Goal: Task Accomplishment & Management: Use online tool/utility

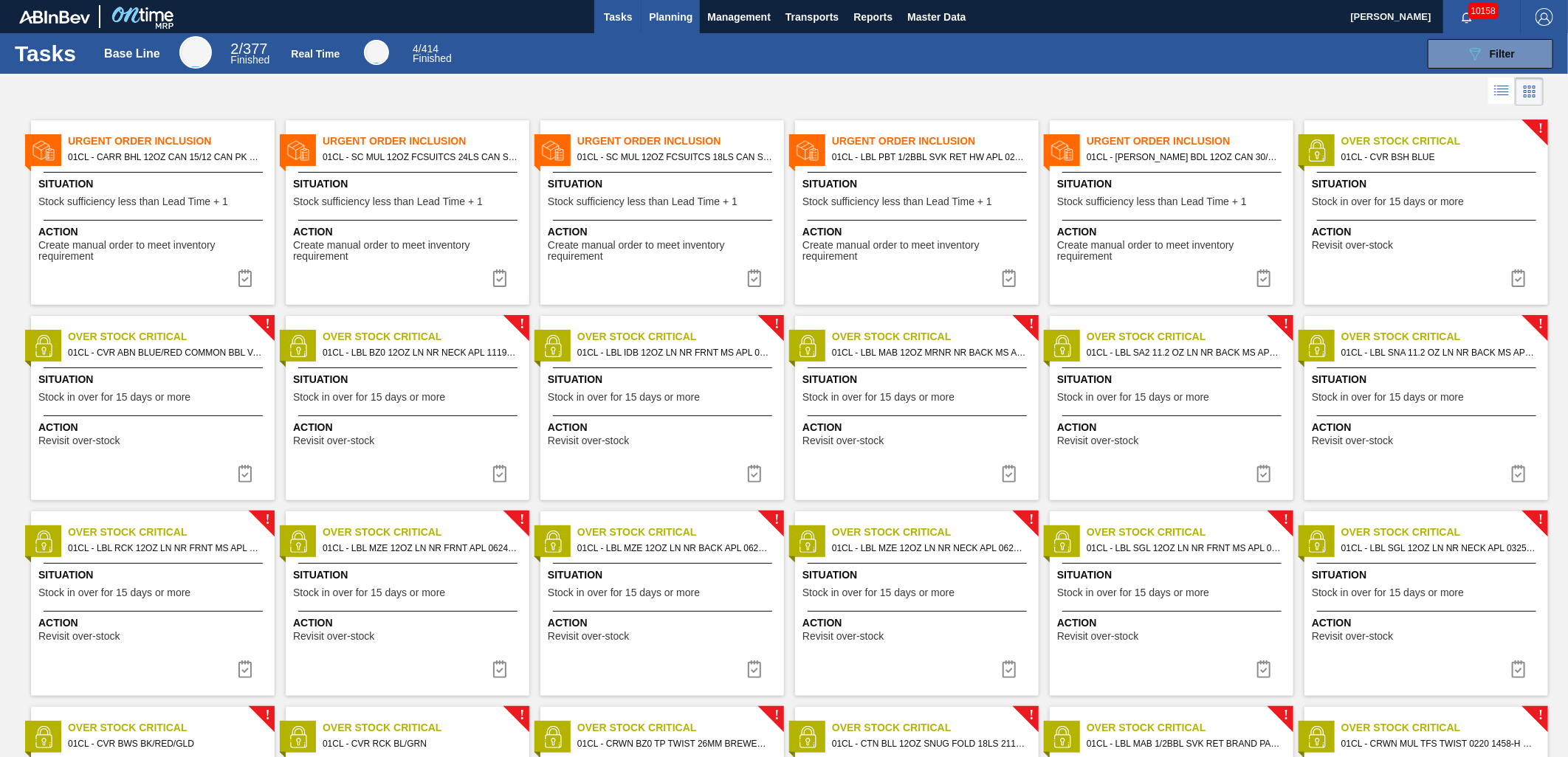
click at [673, 20] on span "Planning" at bounding box center [671, 17] width 43 height 18
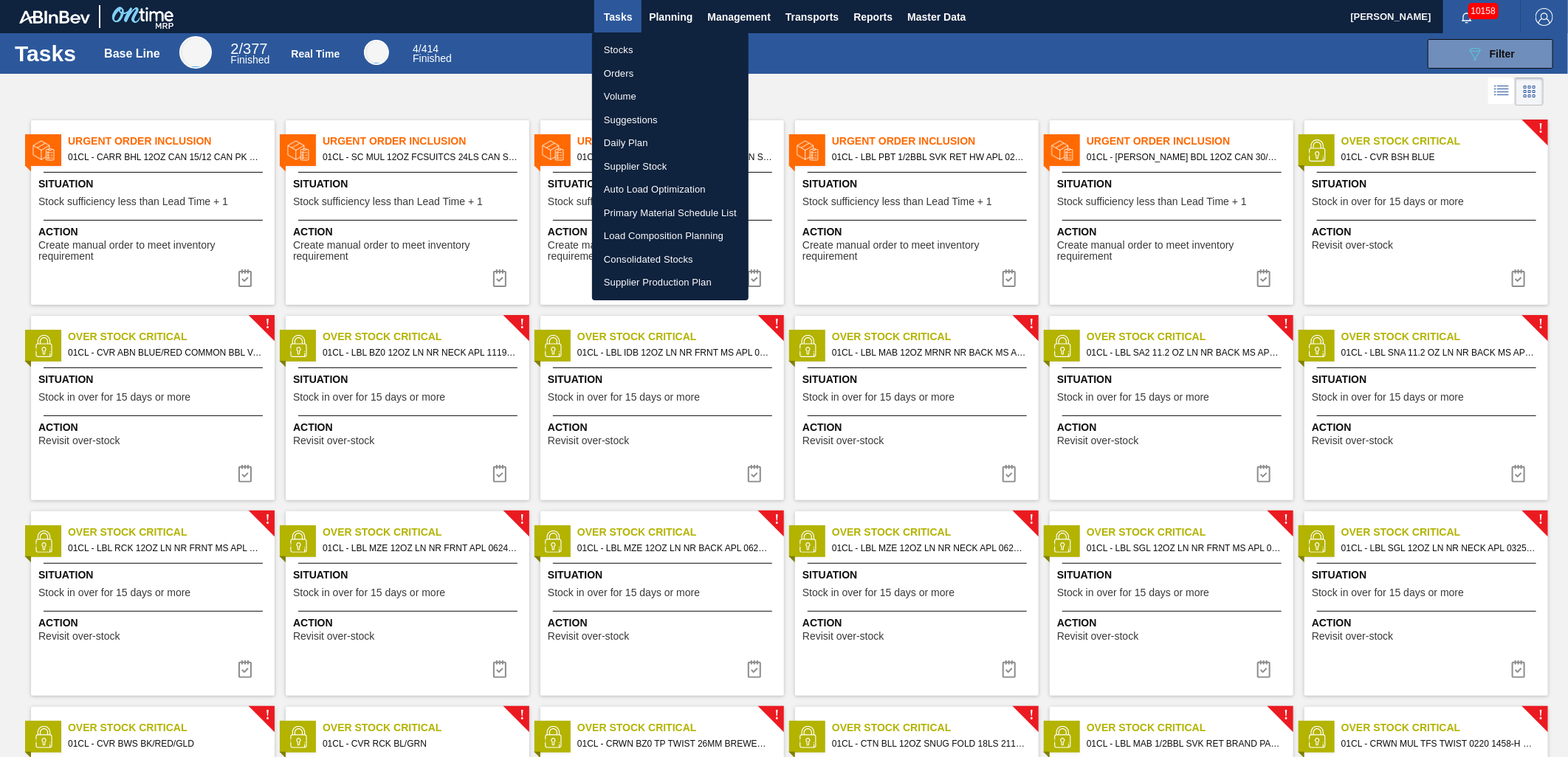
click at [644, 227] on li "Load Composition Planning" at bounding box center [670, 236] width 156 height 23
checkbox input "true"
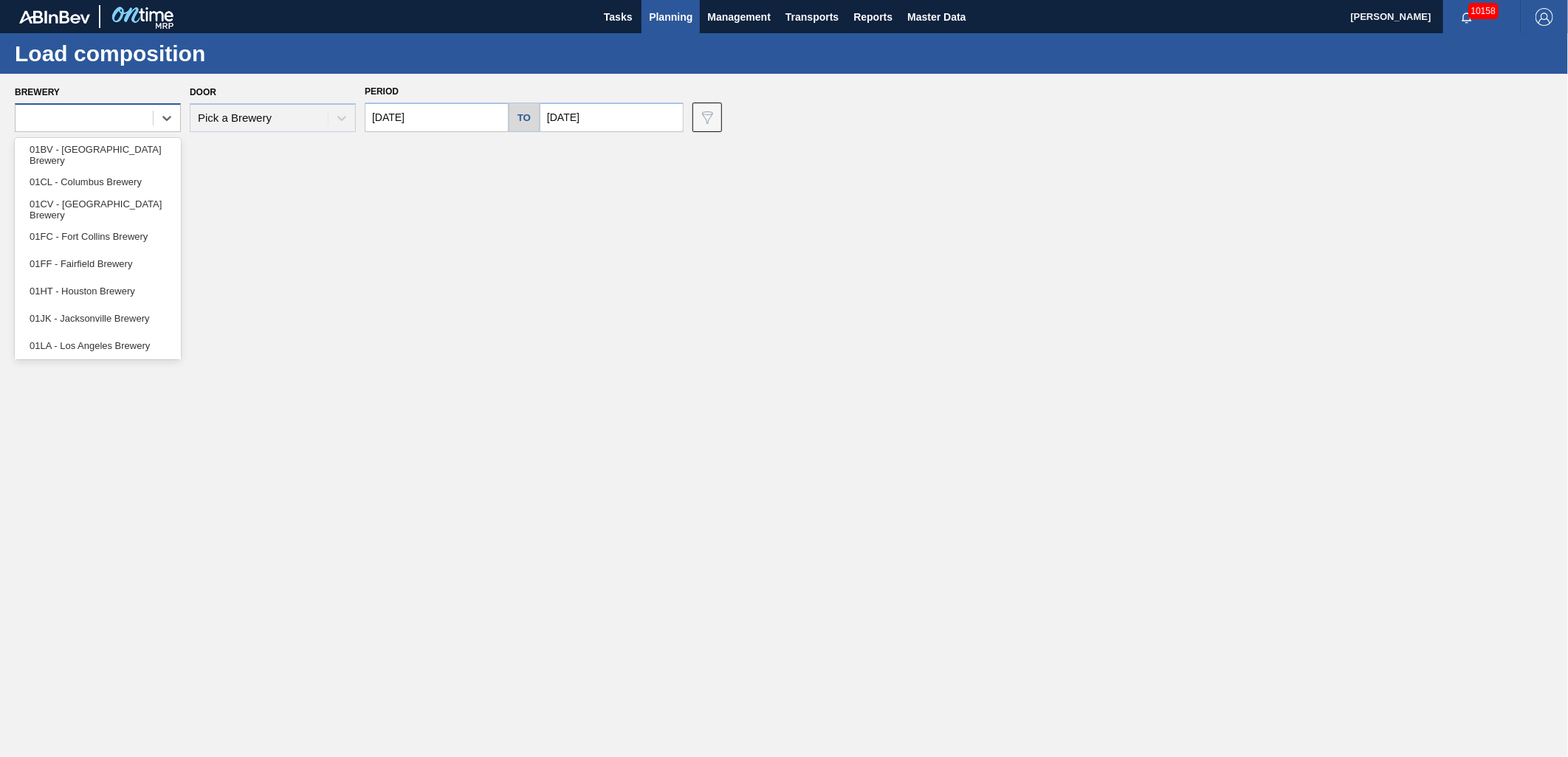
click at [81, 116] on div at bounding box center [84, 118] width 138 height 22
click at [77, 153] on div "01BV - [GEOGRAPHIC_DATA] Brewery" at bounding box center [97, 154] width 166 height 27
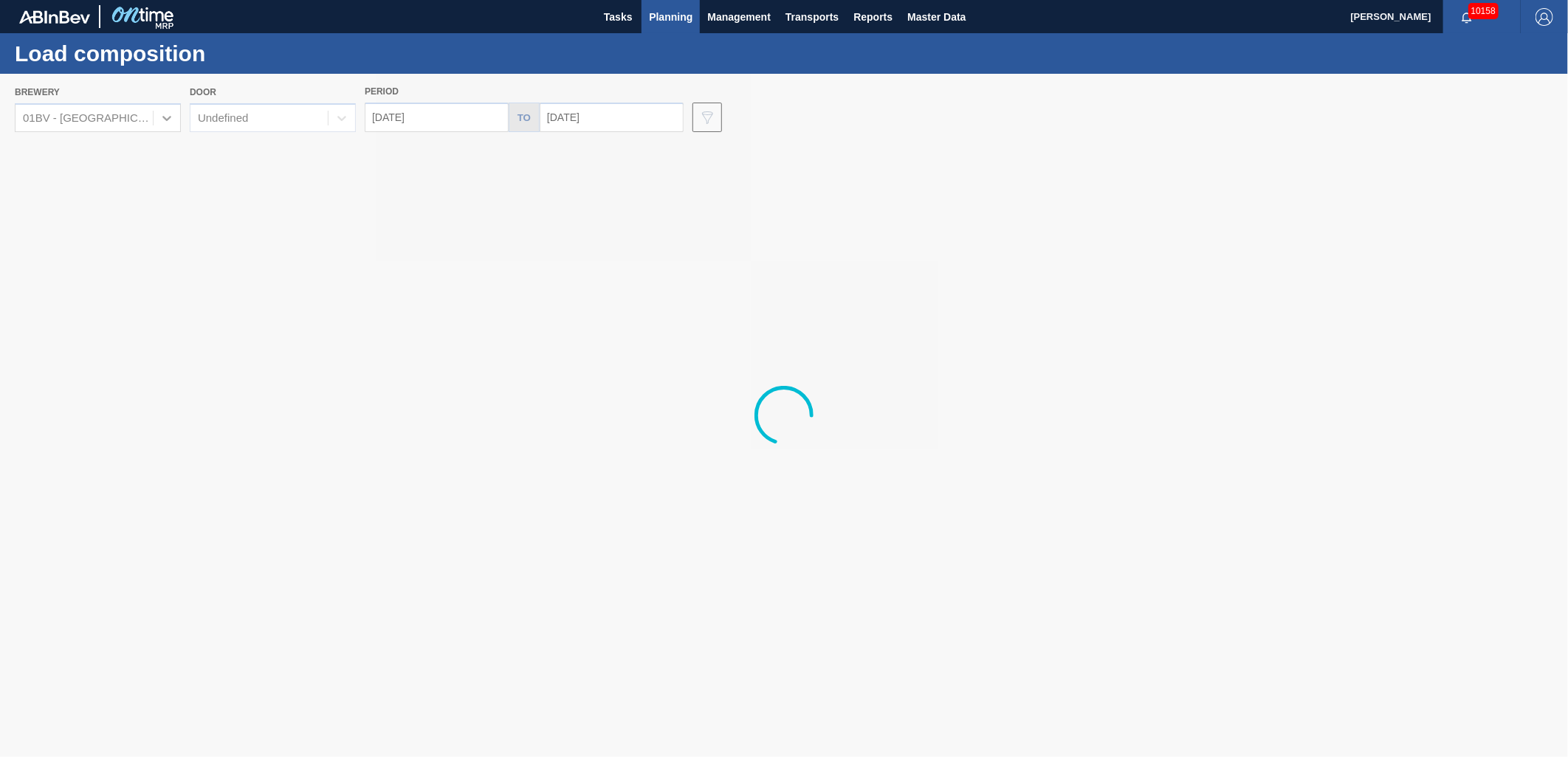
click at [107, 120] on div at bounding box center [784, 416] width 1568 height 684
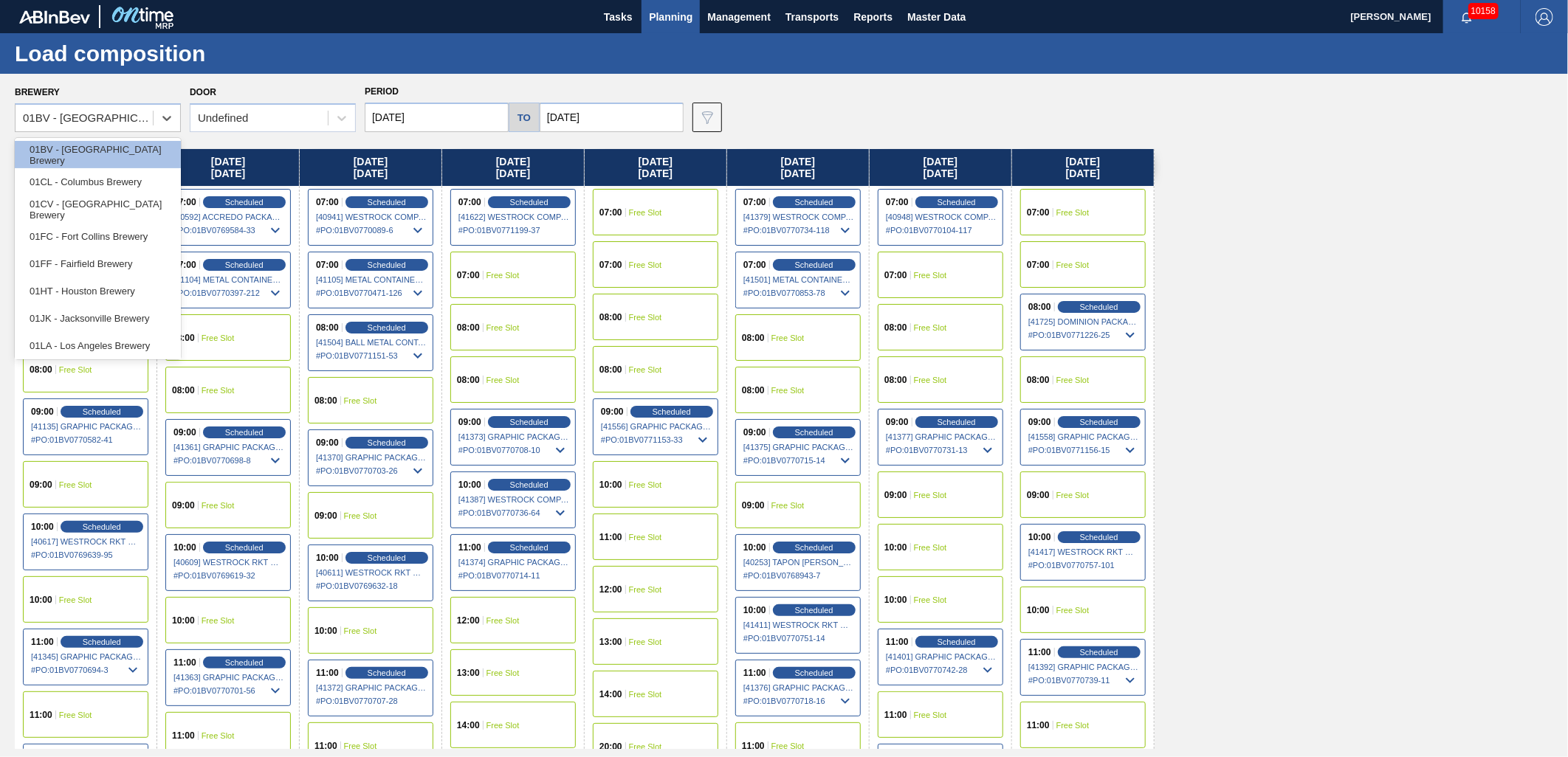
drag, startPoint x: 163, startPoint y: 120, endPoint x: 138, endPoint y: 138, distance: 30.8
click at [164, 120] on icon at bounding box center [167, 118] width 15 height 15
click at [99, 187] on div "01CL - Columbus Brewery" at bounding box center [97, 182] width 166 height 27
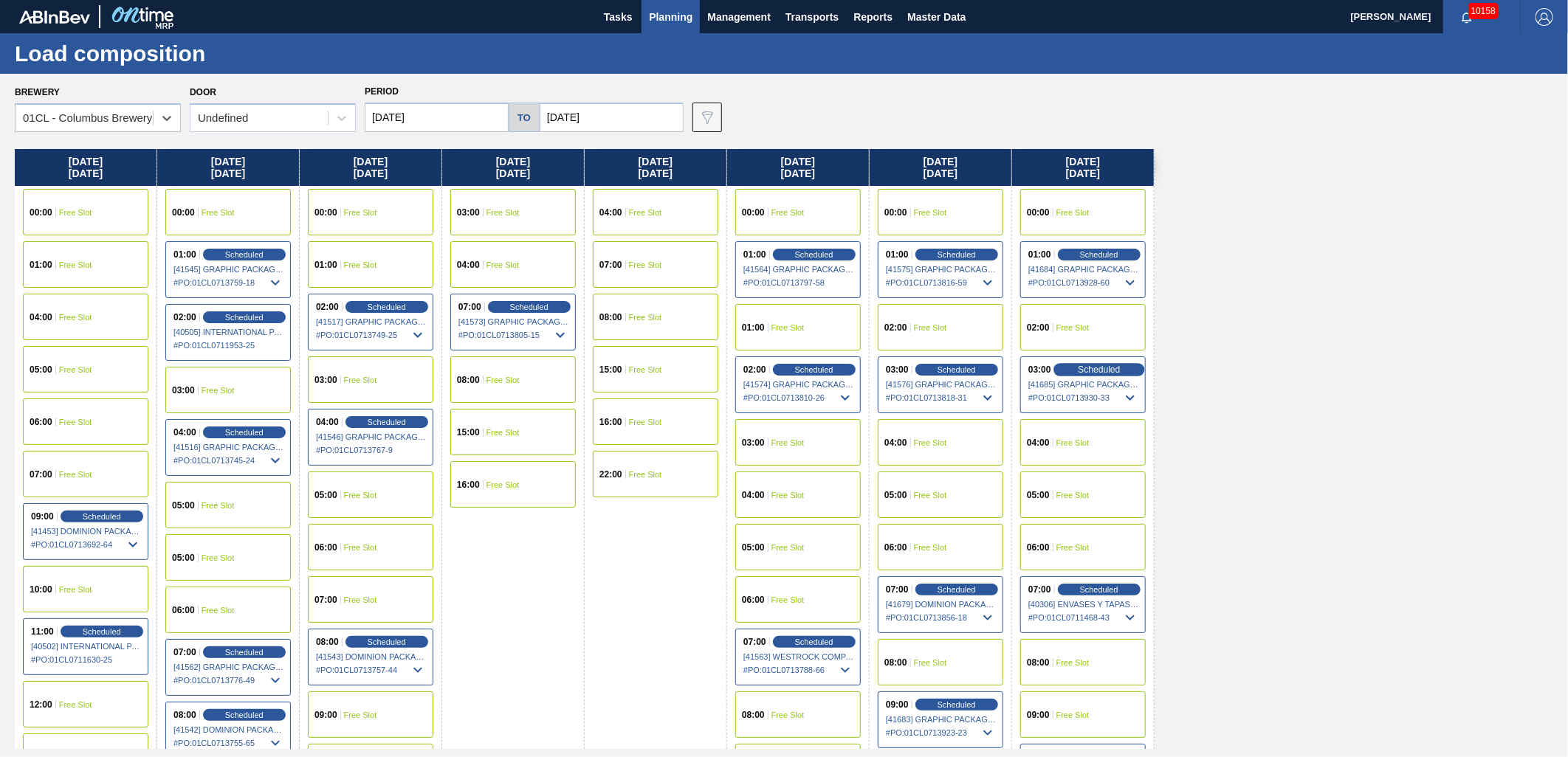
click at [1080, 367] on span "Scheduled" at bounding box center [1098, 369] width 42 height 9
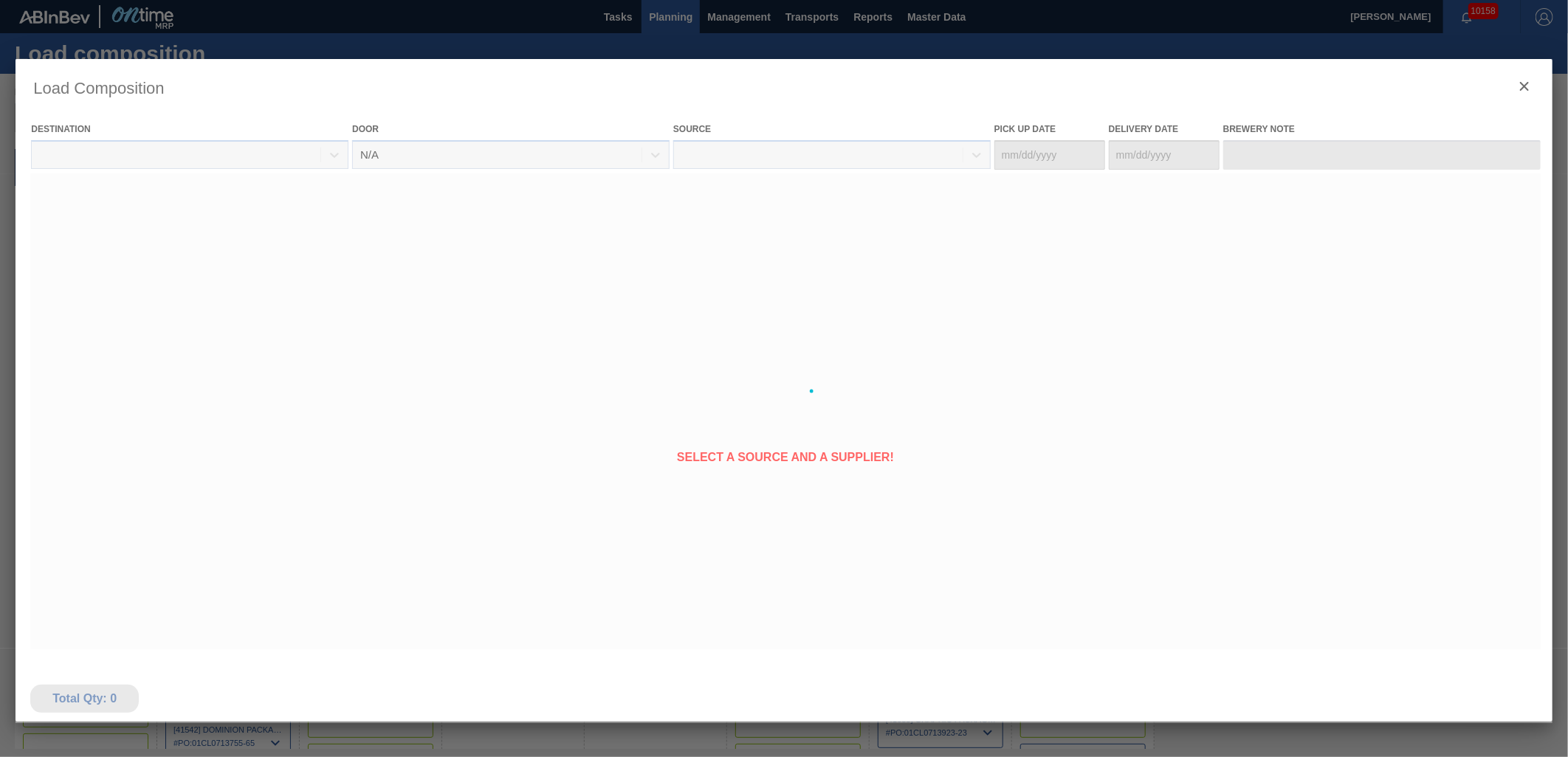
type Date "[DATE]"
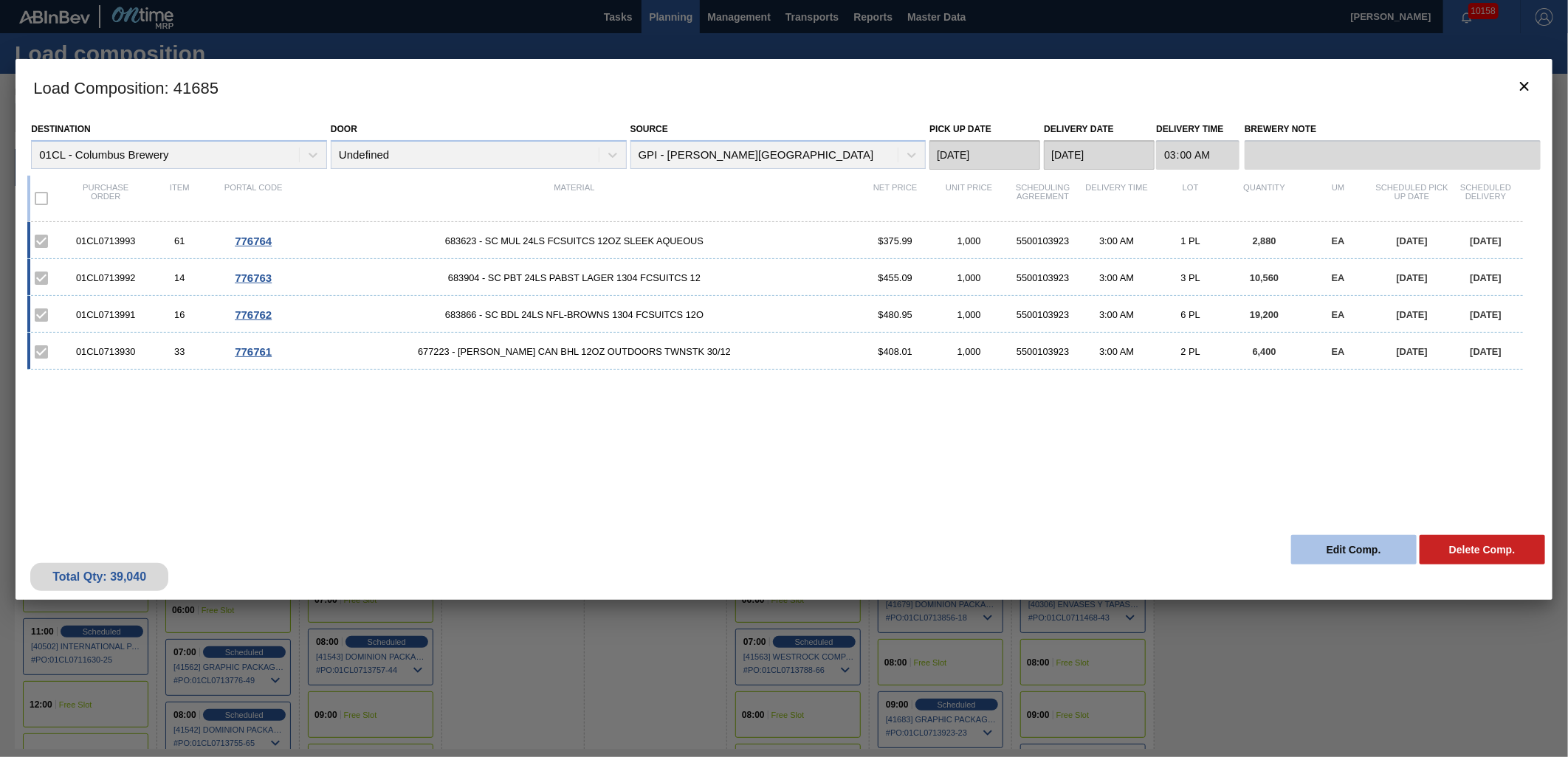
click at [1328, 538] on button "Edit Comp." at bounding box center [1354, 550] width 126 height 30
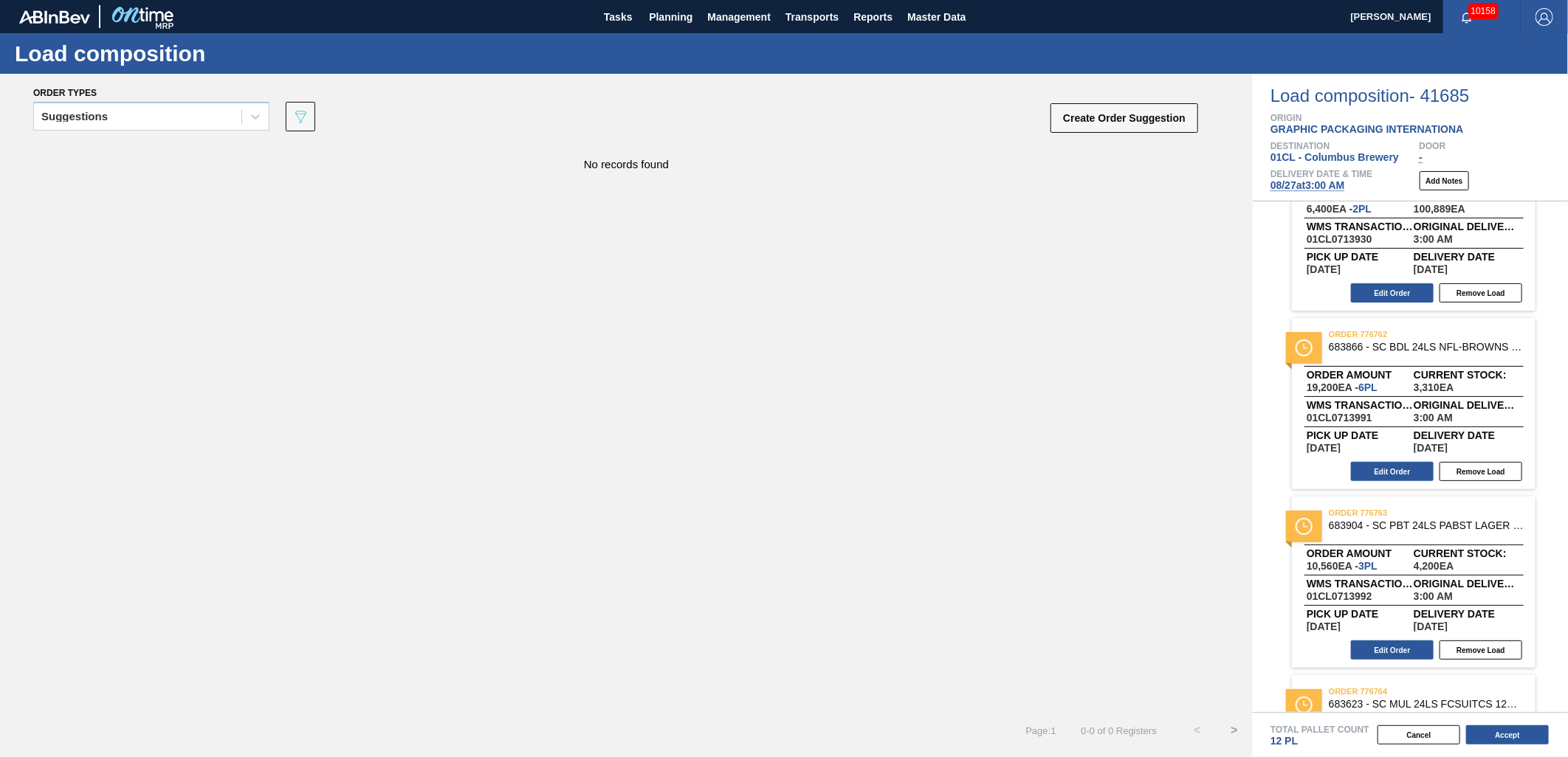
scroll to position [210, 0]
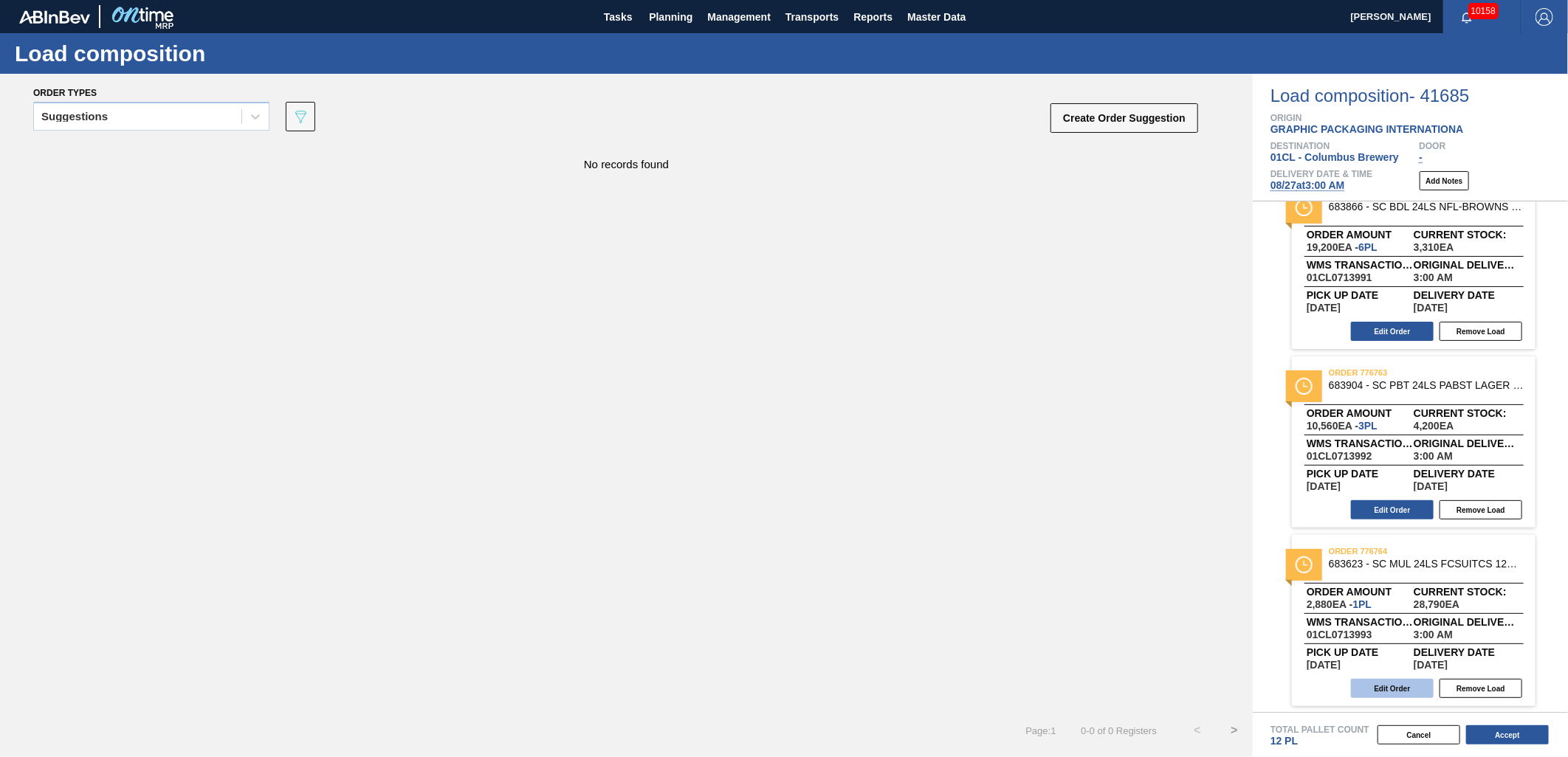
click at [1374, 684] on button "Edit Order" at bounding box center [1392, 689] width 82 height 19
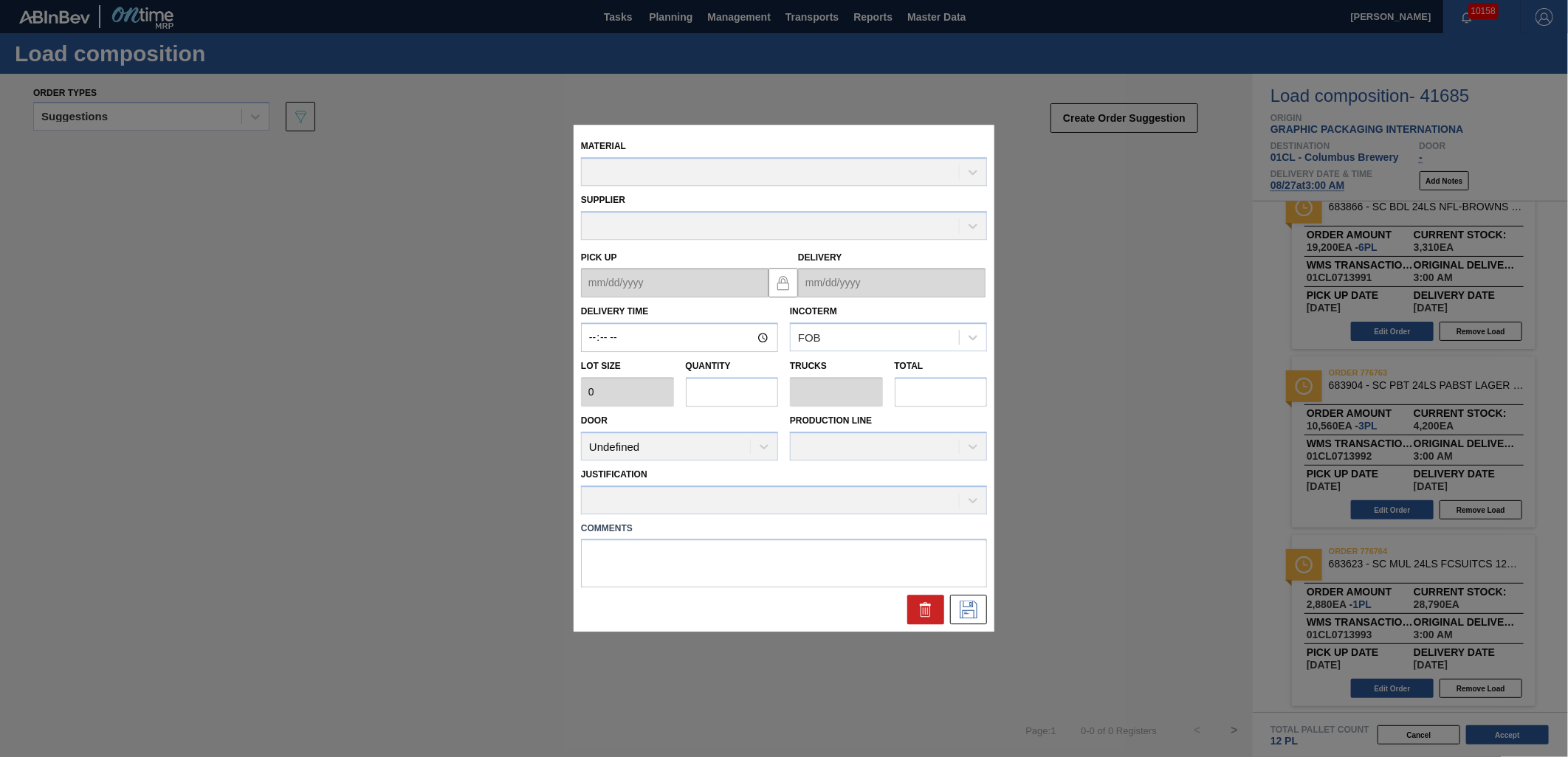
type input "03:00:00"
type input "2,880"
type input "1"
type input "0.038"
type input "2,880"
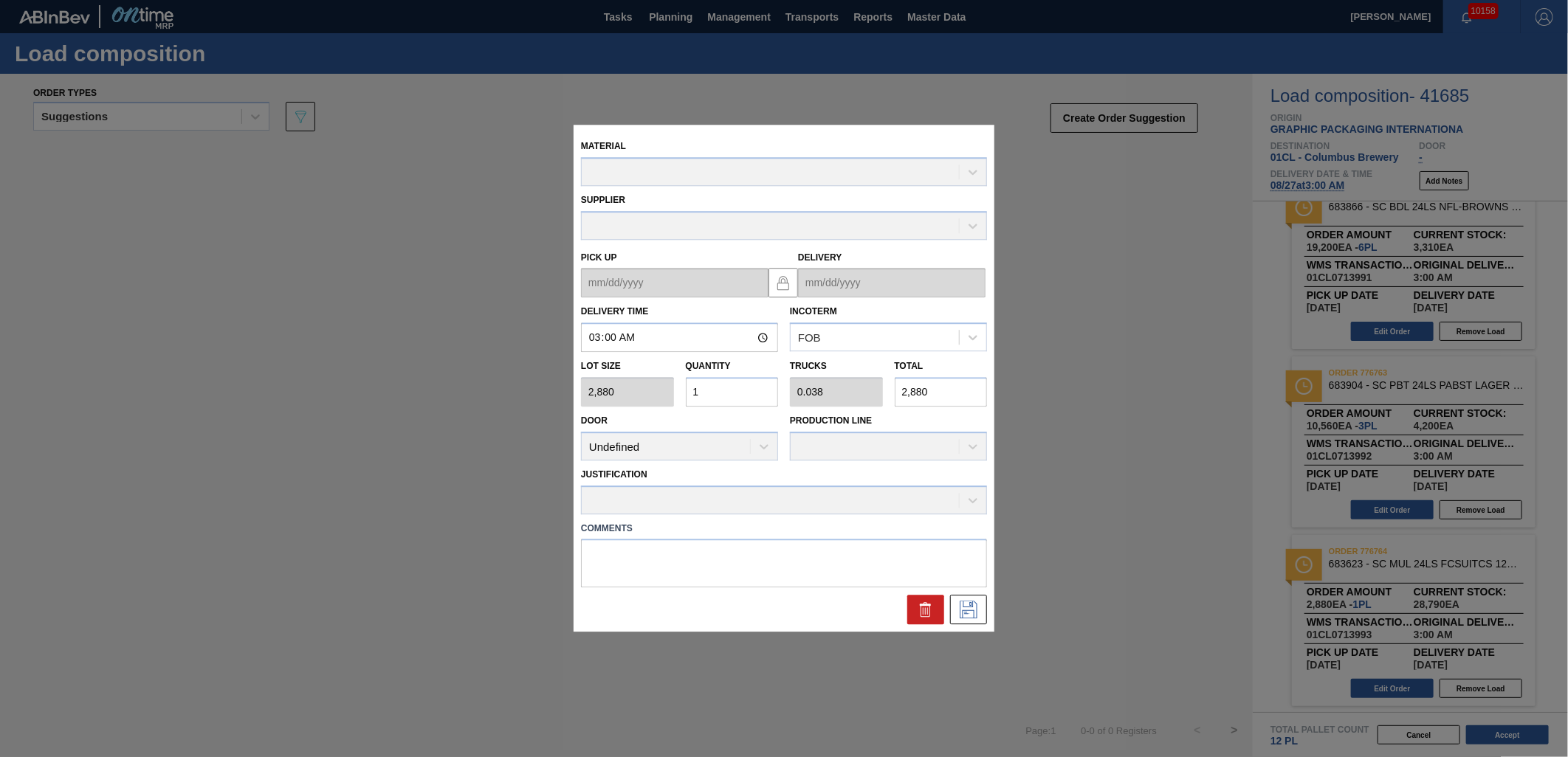
type up "[DATE]"
type input "[DATE]"
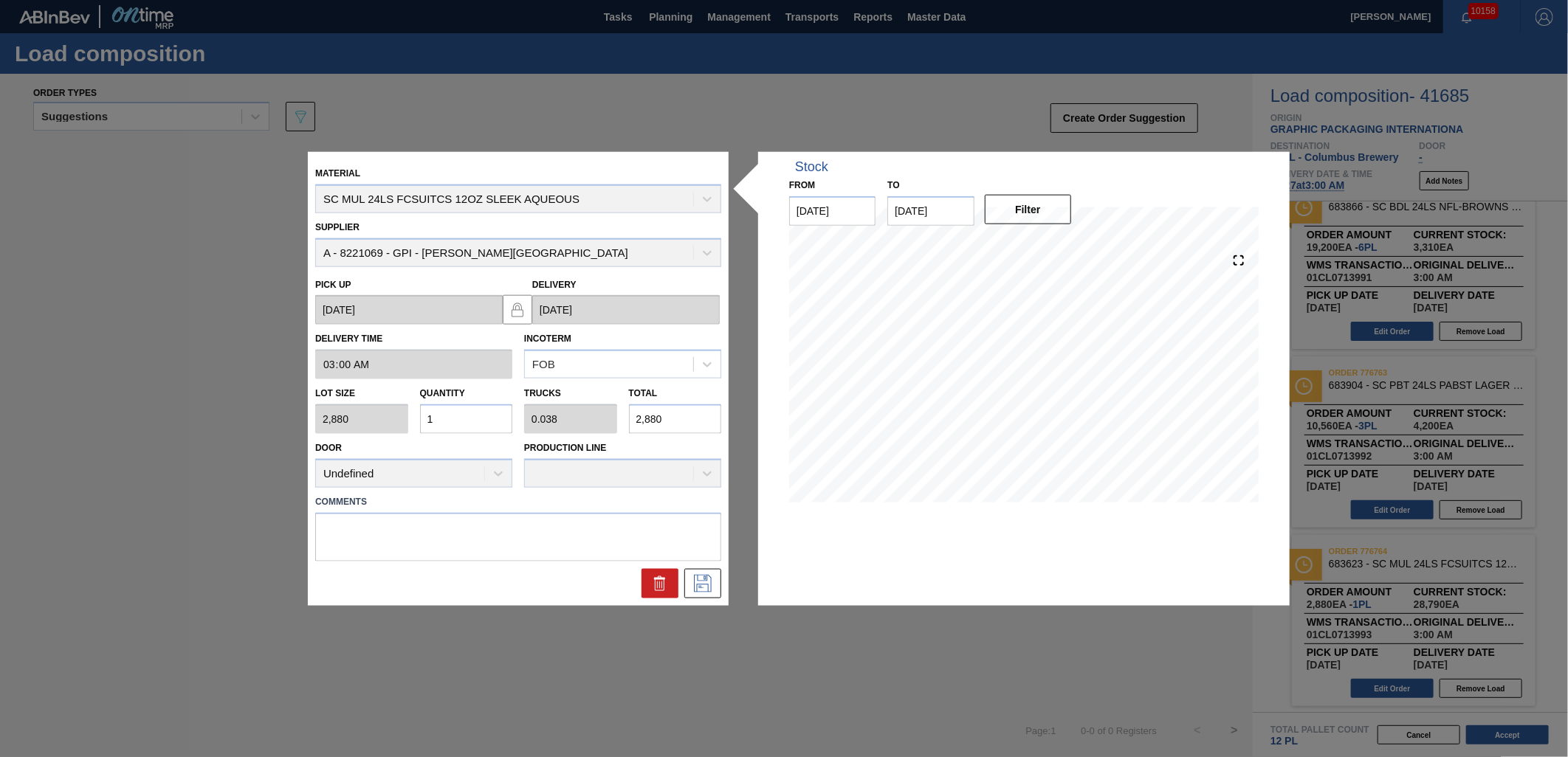
click at [458, 413] on input "1" at bounding box center [466, 420] width 93 height 30
type input "15"
type input "0.577"
type input "43,200"
type input "15"
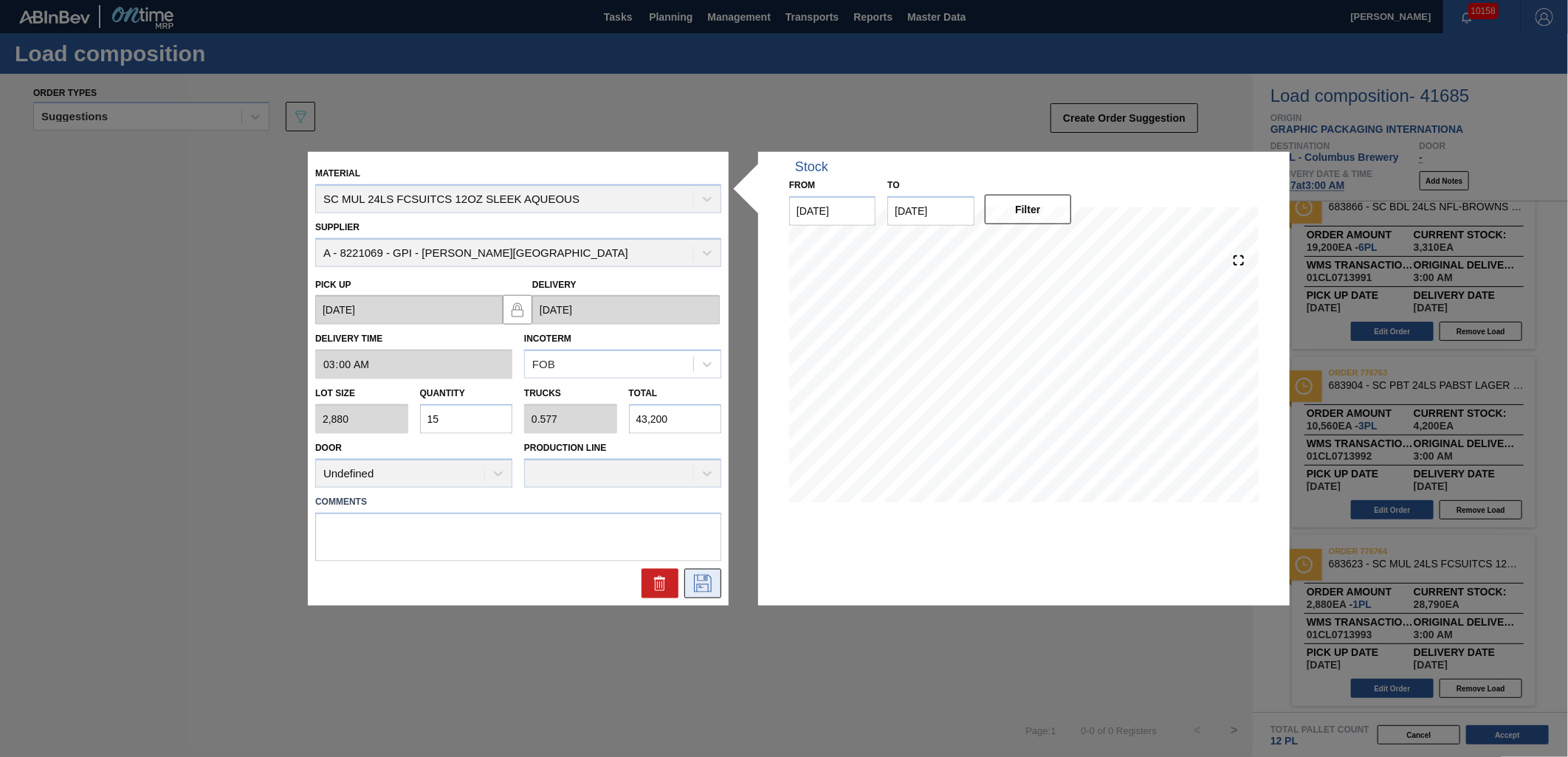
click at [703, 576] on icon at bounding box center [702, 583] width 23 height 18
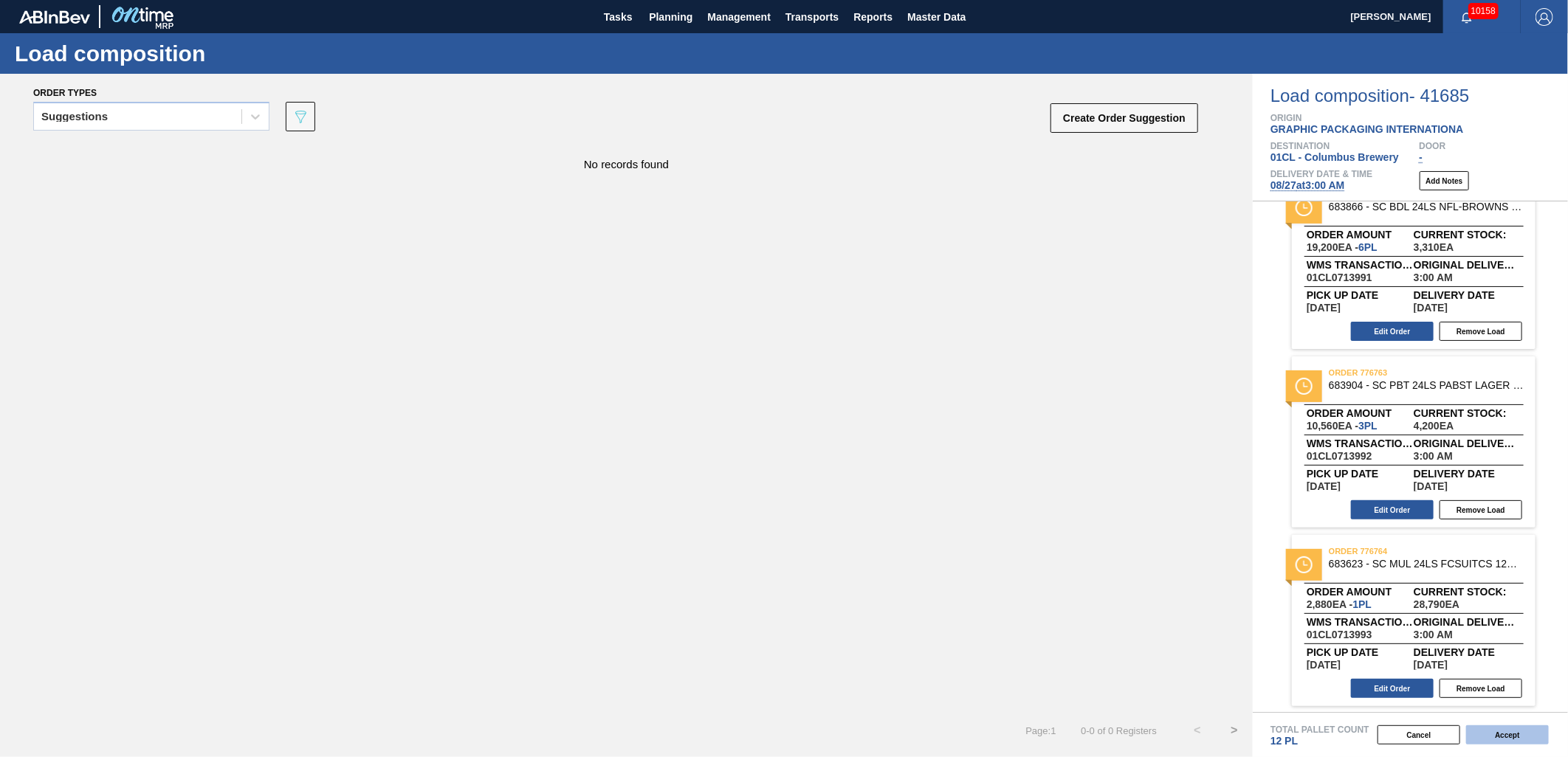
click at [1501, 735] on button "Accept" at bounding box center [1507, 735] width 82 height 19
